Goal: Task Accomplishment & Management: Complete application form

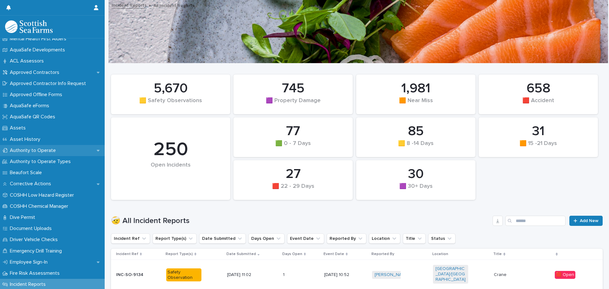
scroll to position [63, 0]
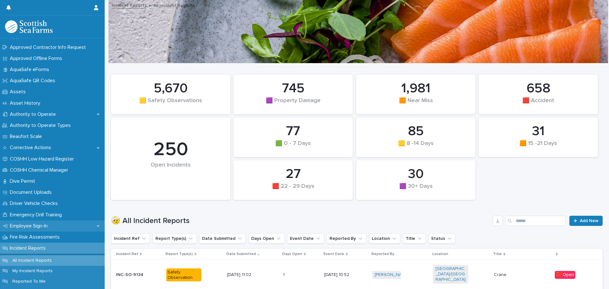
click at [33, 227] on p "Employee Sign-In" at bounding box center [29, 226] width 45 height 6
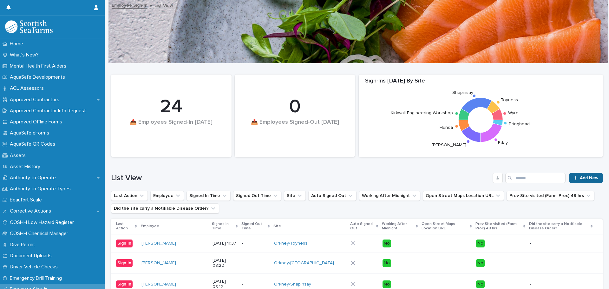
click at [585, 179] on span "Add New" at bounding box center [589, 178] width 19 height 4
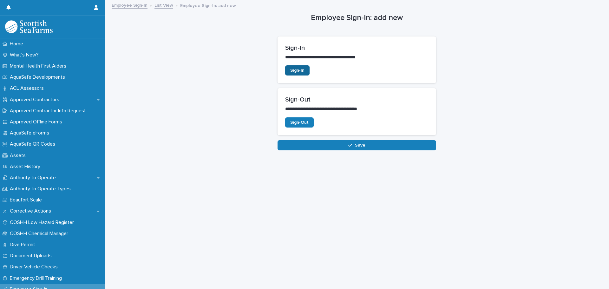
click at [295, 69] on span "Sign-In" at bounding box center [297, 70] width 14 height 4
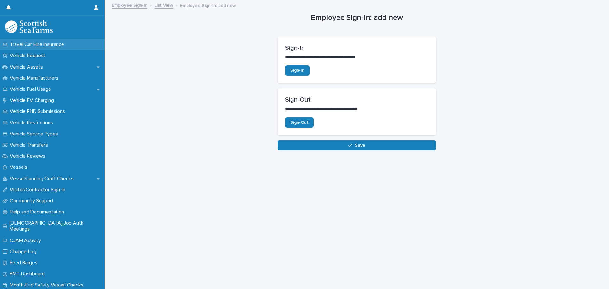
scroll to position [508, 0]
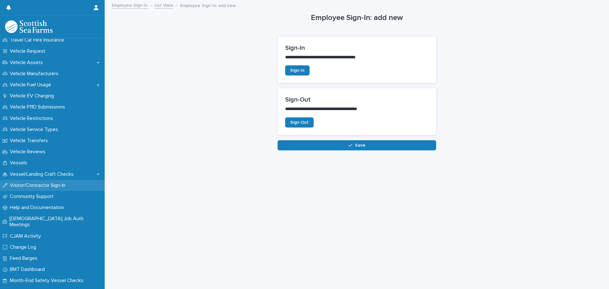
click at [37, 187] on p "Visitor/Contractor Sign-In" at bounding box center [38, 185] width 63 height 6
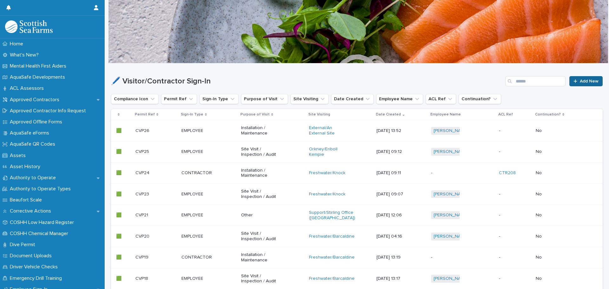
click at [583, 80] on span "Add New" at bounding box center [589, 81] width 19 height 4
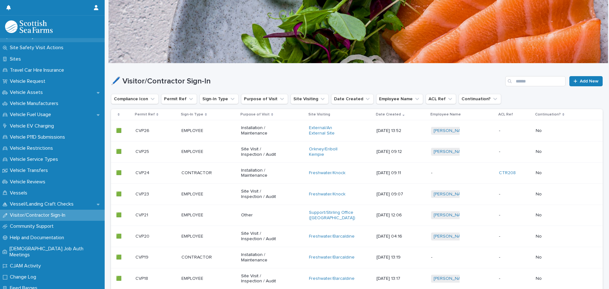
scroll to position [476, 0]
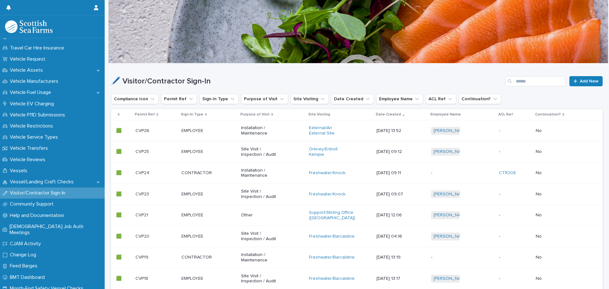
click at [326, 73] on div "🖊️ Visitor/Contractor Sign-In Add New" at bounding box center [357, 78] width 492 height 30
